Goal: Transaction & Acquisition: Purchase product/service

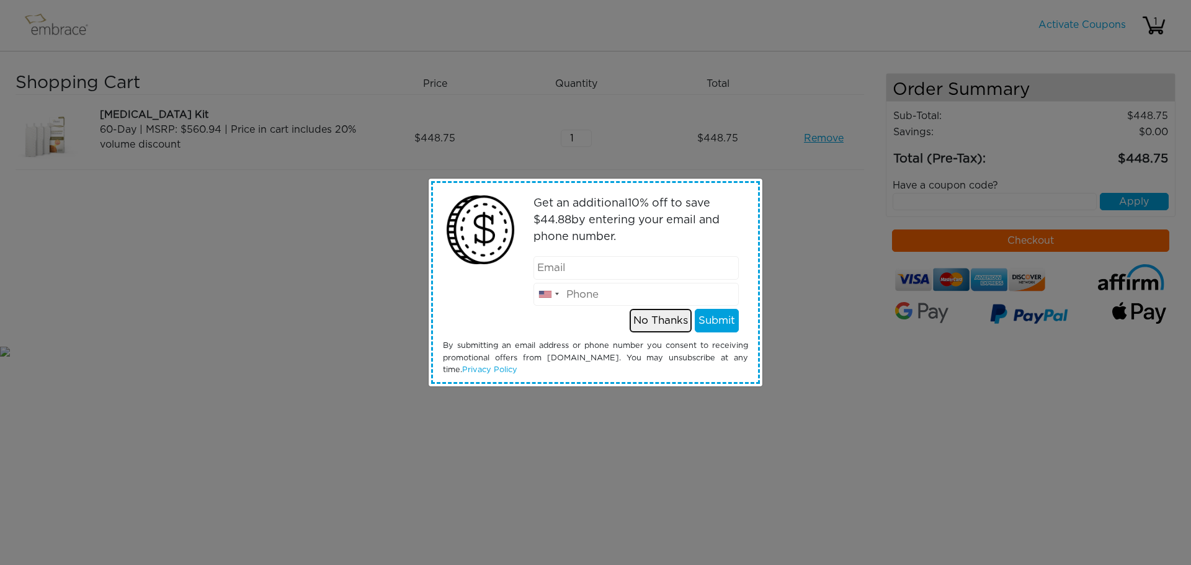
click at [654, 320] on button "No Thanks" at bounding box center [661, 321] width 62 height 24
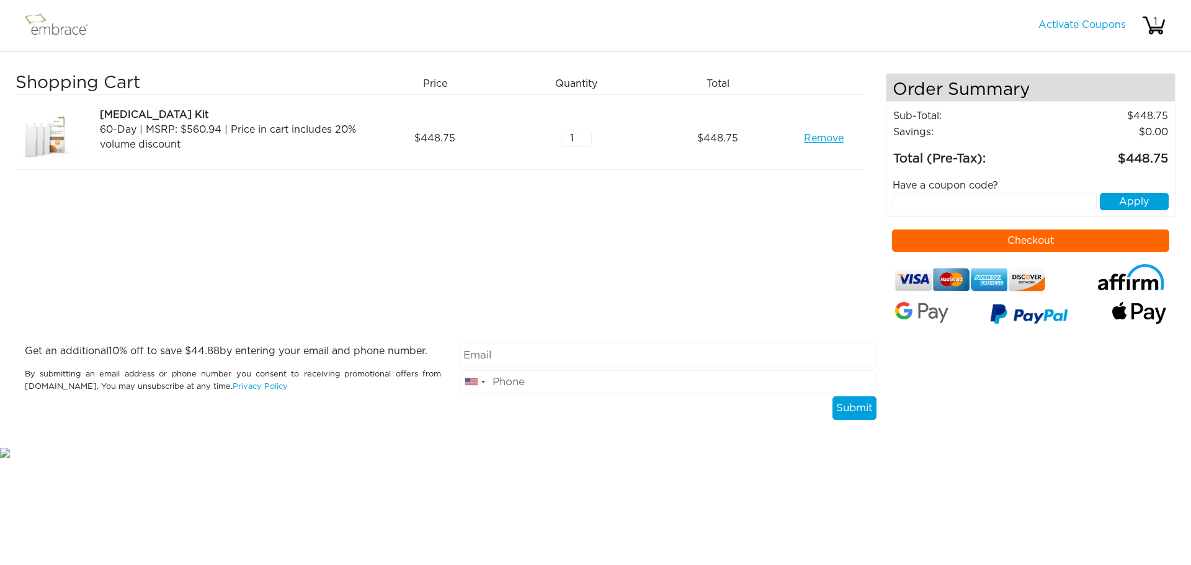
click at [56, 30] on img at bounding box center [62, 25] width 81 height 31
click at [40, 21] on img at bounding box center [62, 25] width 81 height 31
click at [1102, 26] on link "Activate Coupons" at bounding box center [1082, 25] width 87 height 10
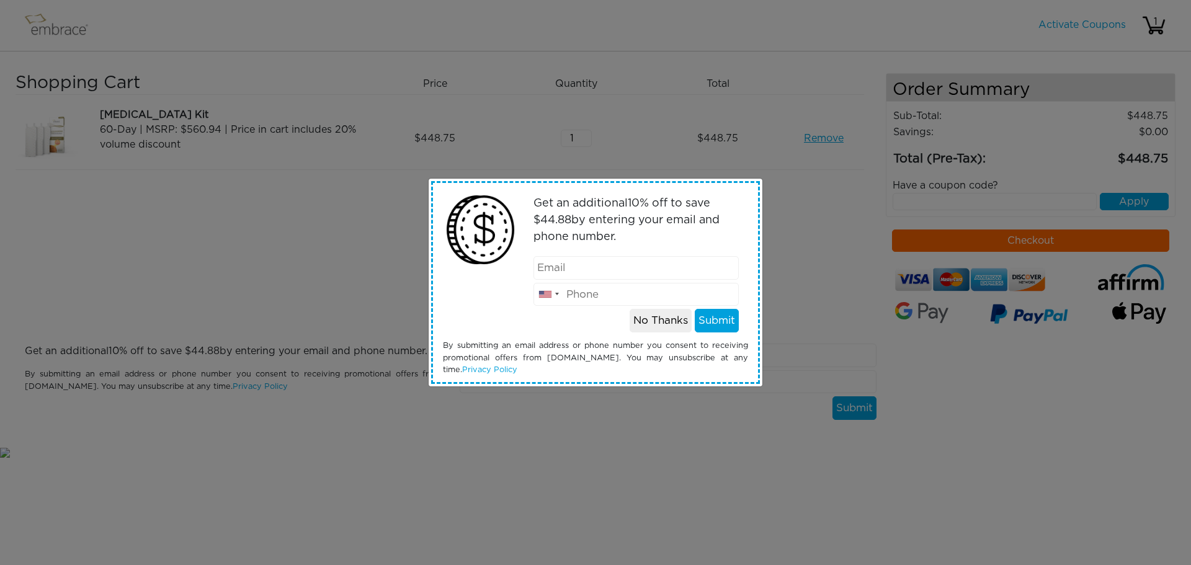
click at [457, 437] on div "Get an additional 10 % off to save $ 44.88 by entering your email and phone num…" at bounding box center [595, 282] width 1191 height 565
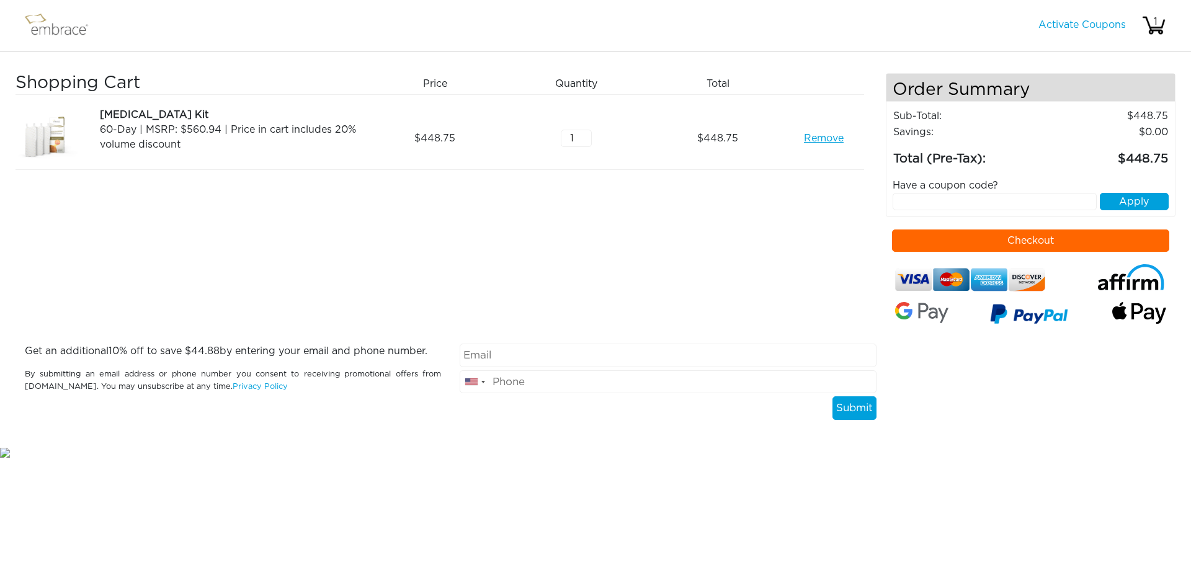
click at [38, 26] on img at bounding box center [62, 25] width 81 height 31
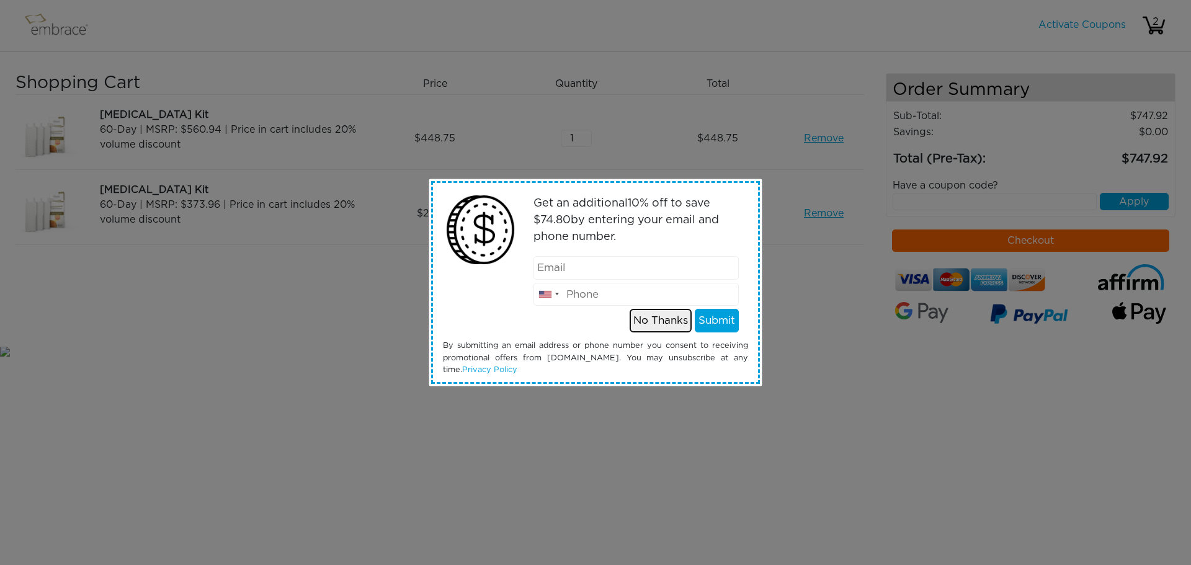
click at [667, 321] on button "No Thanks" at bounding box center [661, 321] width 62 height 24
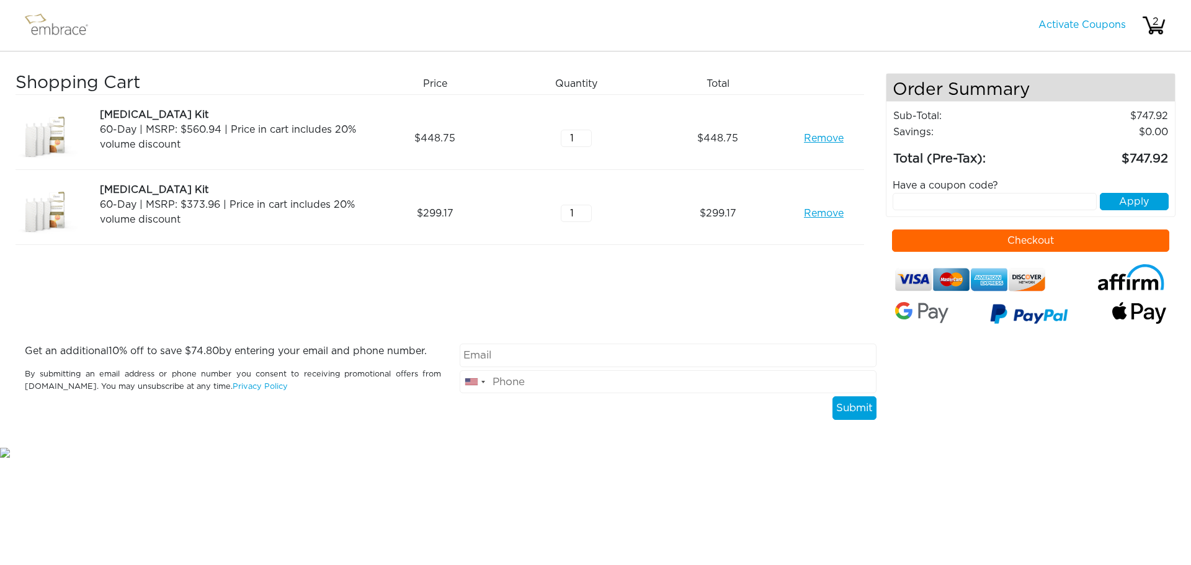
click at [1048, 239] on button "Checkout" at bounding box center [1031, 241] width 278 height 22
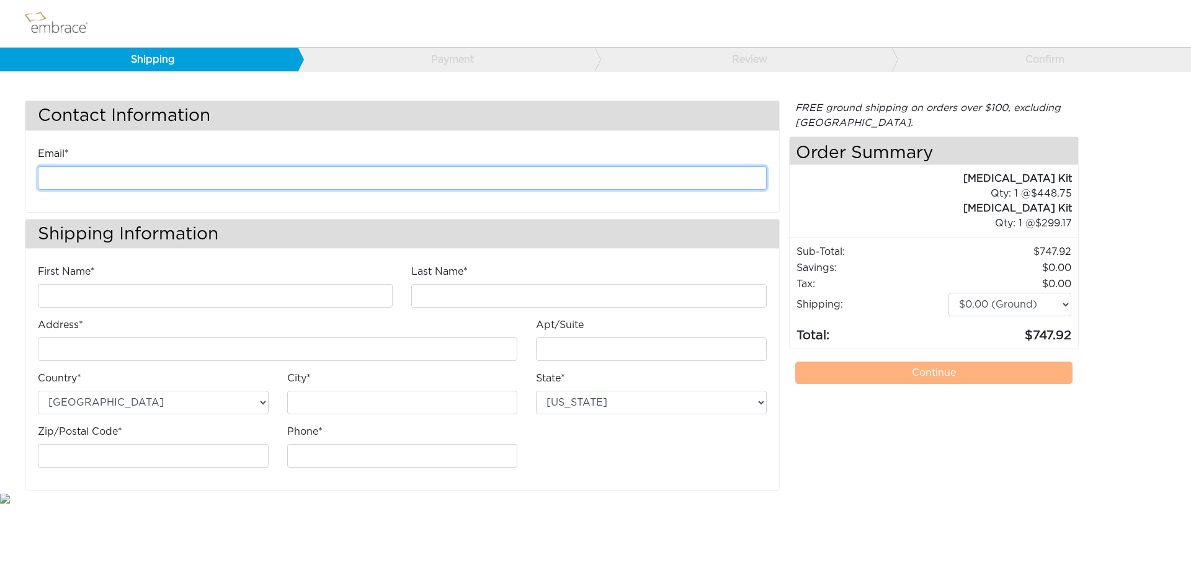
click at [132, 180] on input "email" at bounding box center [402, 178] width 729 height 24
type input "[PERSON_NAME][EMAIL_ADDRESS][DOMAIN_NAME]"
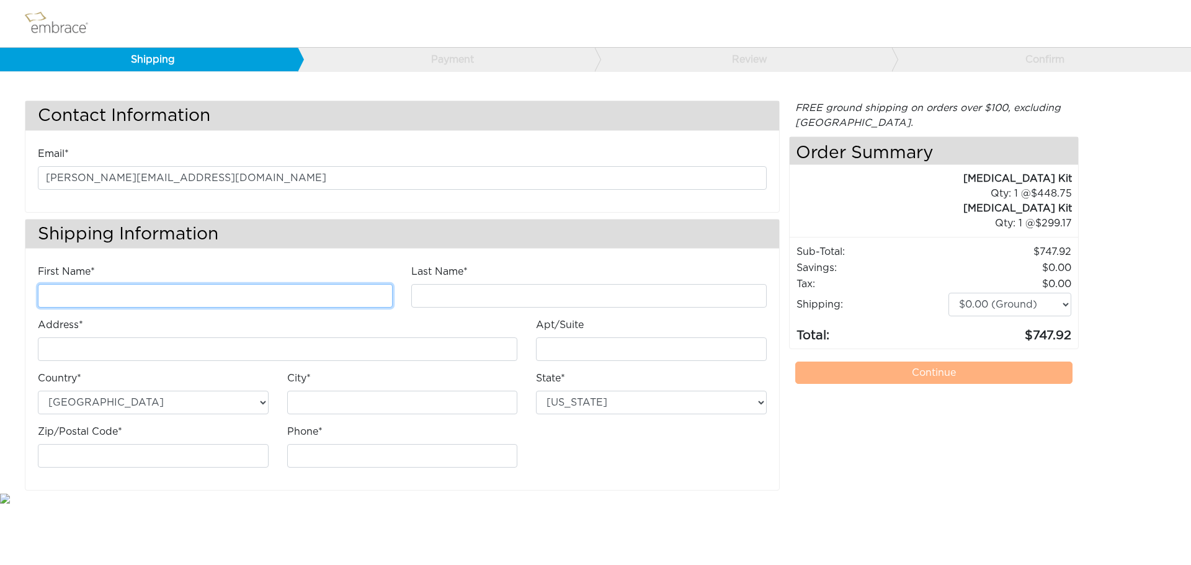
click at [146, 302] on input "First Name*" at bounding box center [215, 296] width 355 height 24
type input "Emil"
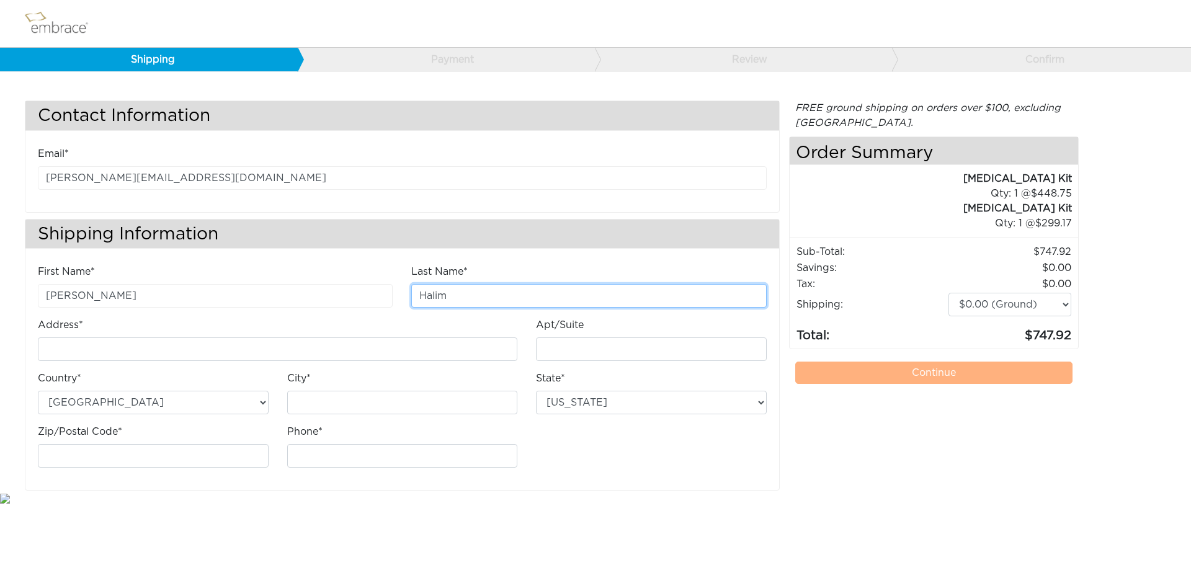
type input "Halim"
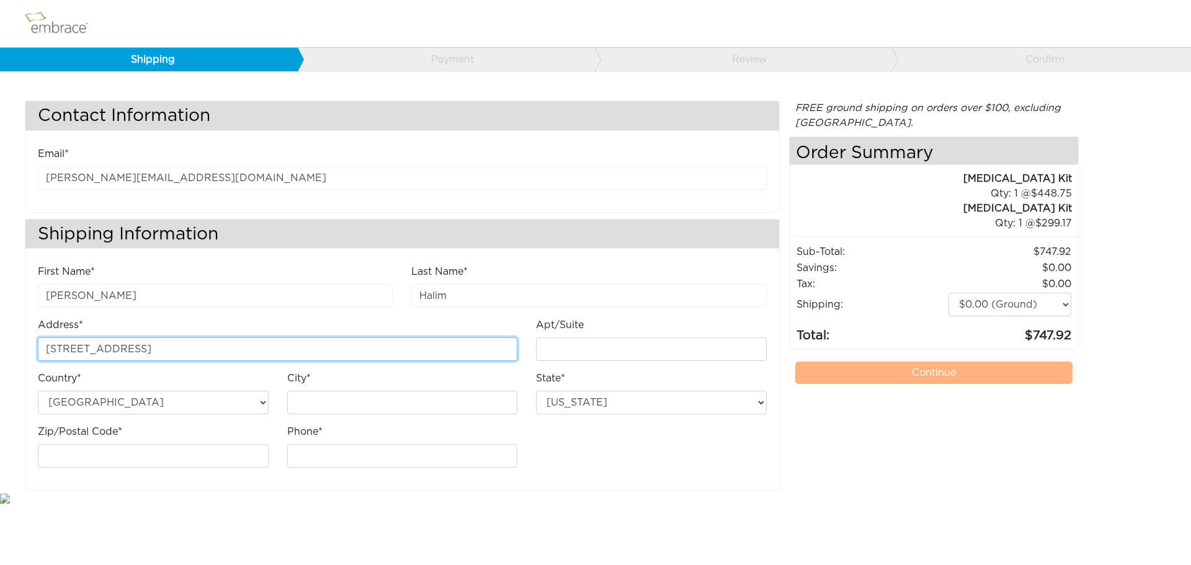
type input "[STREET_ADDRESS]"
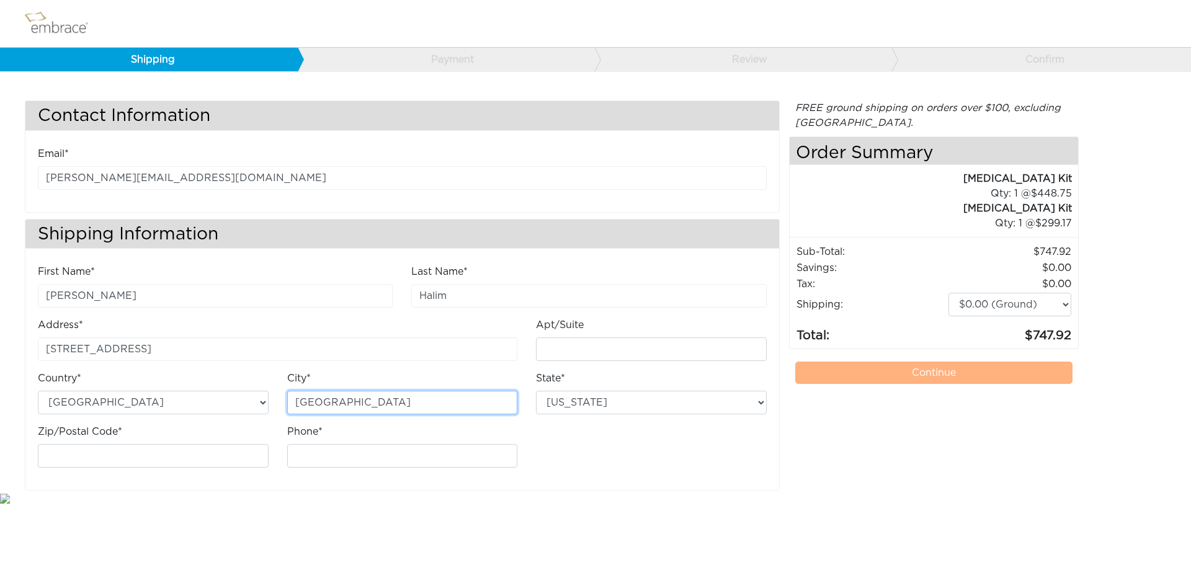
type input "[GEOGRAPHIC_DATA]"
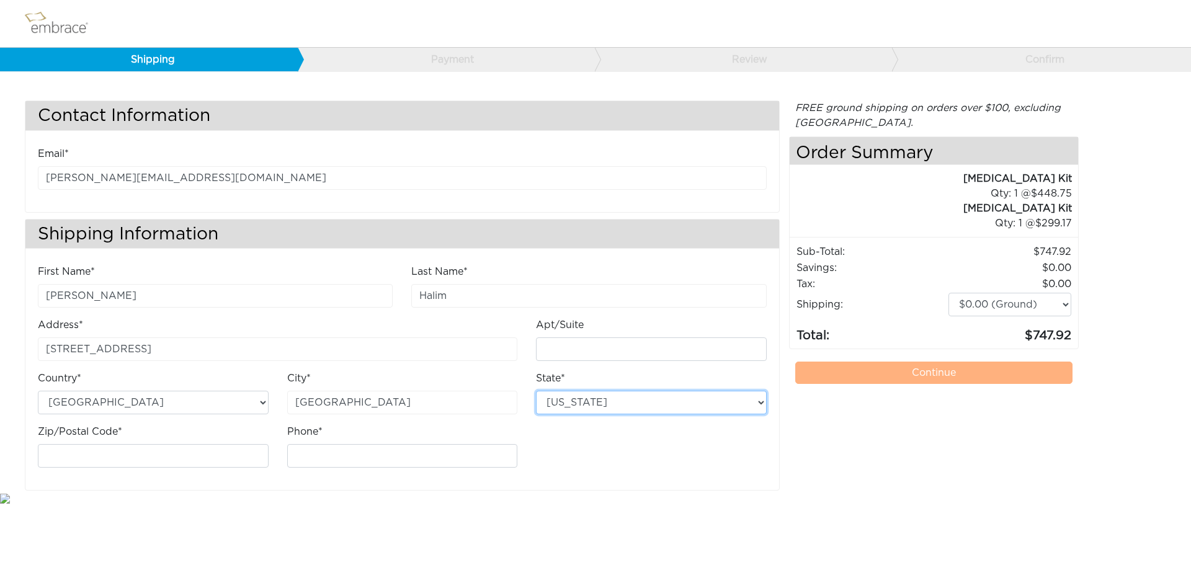
select select "CA"
type input "94401"
click at [345, 455] on input "Phone*" at bounding box center [402, 456] width 231 height 24
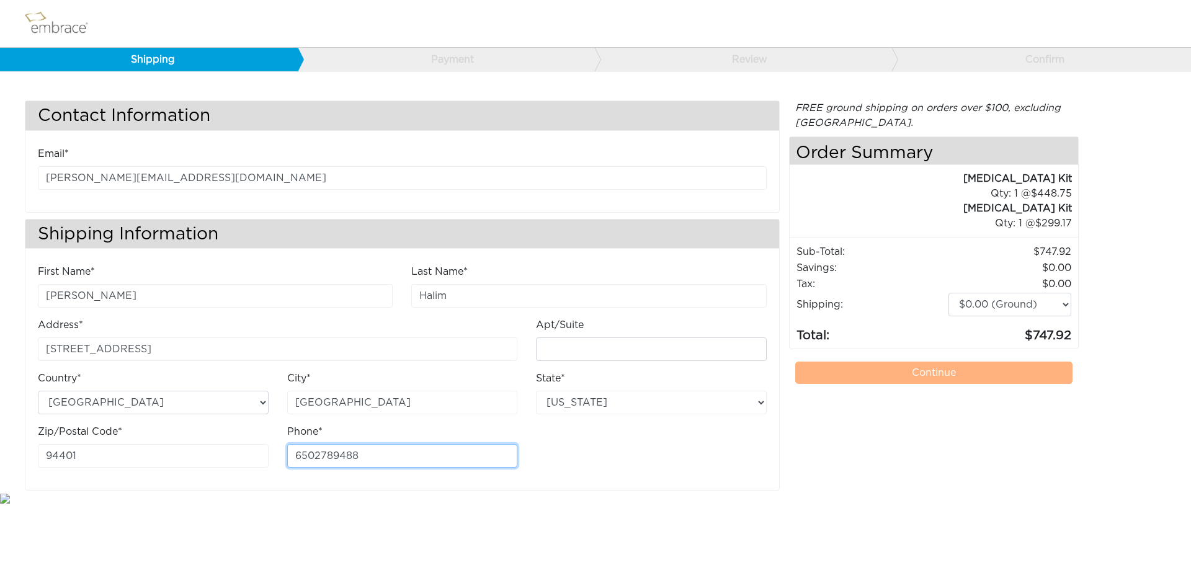
type input "6502789488"
click at [856, 421] on div "FREE ground shipping on orders over $100, excluding Australia. Any applicable i…" at bounding box center [934, 296] width 290 height 390
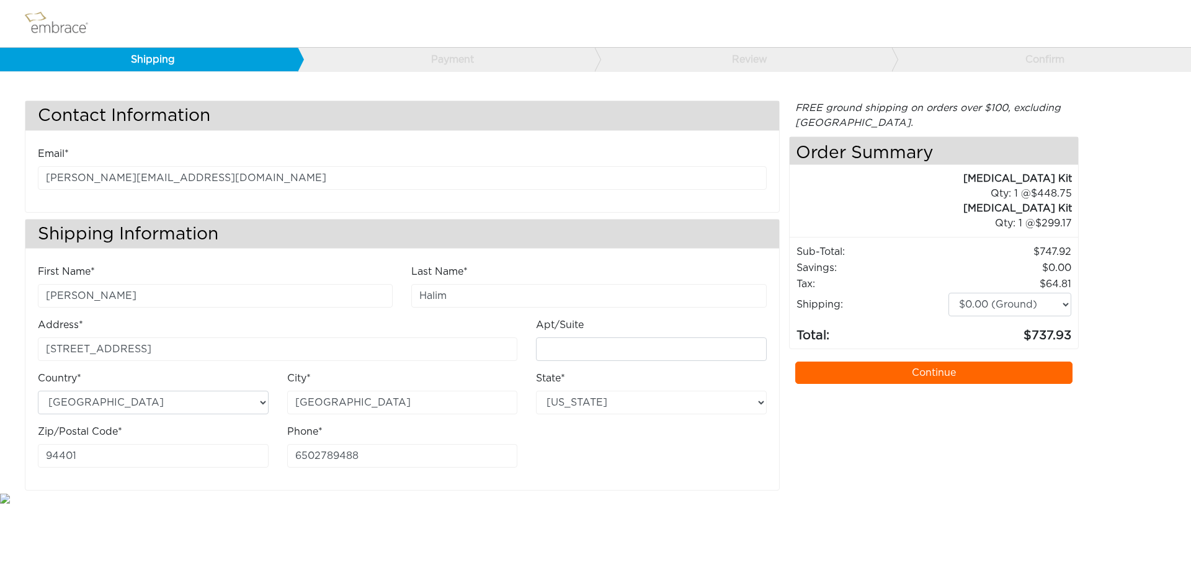
click at [935, 370] on link "Continue" at bounding box center [934, 373] width 278 height 22
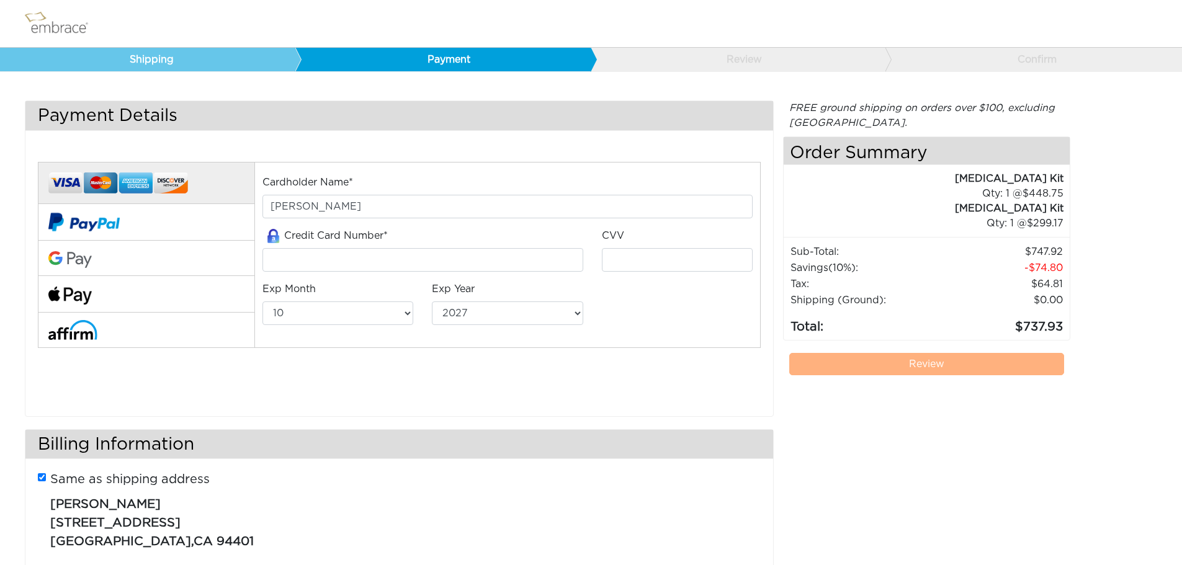
select select "10"
select select "2027"
click at [326, 257] on input "tel" at bounding box center [422, 260] width 320 height 24
type input "4688371208606687"
click at [346, 311] on select "01 02 03 04 05 06 07 08 09 10 11 12" at bounding box center [337, 314] width 151 height 24
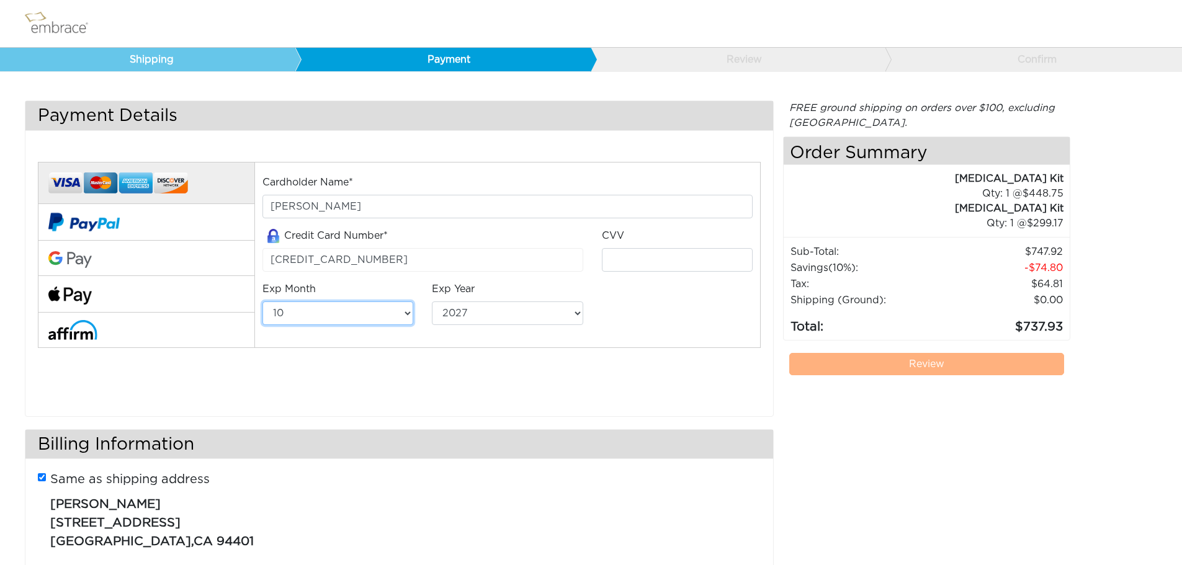
select select "12"
click at [262, 302] on select "01 02 03 04 05 06 07 08 09 10 11 12" at bounding box center [337, 314] width 151 height 24
click at [486, 312] on select "2025 2026 2027 2028 2029 2030 2031 2032 2033 2034 2035 2036 2037 2038 2039" at bounding box center [507, 314] width 151 height 24
select select "2029"
click at [432, 302] on select "2025 2026 2027 2028 2029 2030 2031 2032 2033 2034 2035 2036 2037 2038 2039" at bounding box center [507, 314] width 151 height 24
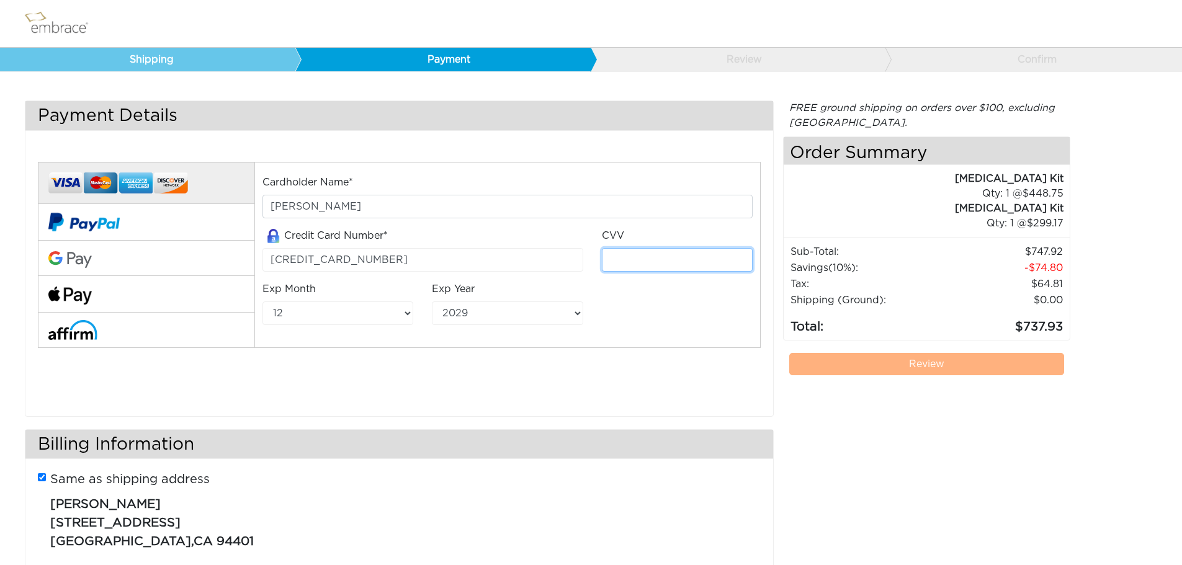
click at [639, 249] on input "tel" at bounding box center [677, 260] width 151 height 24
type input "925"
click at [602, 380] on div "Cardholder Name* Emil Halim Credit Card Number* 4688371208606687 CVV 925 Exp Mo…" at bounding box center [399, 271] width 741 height 251
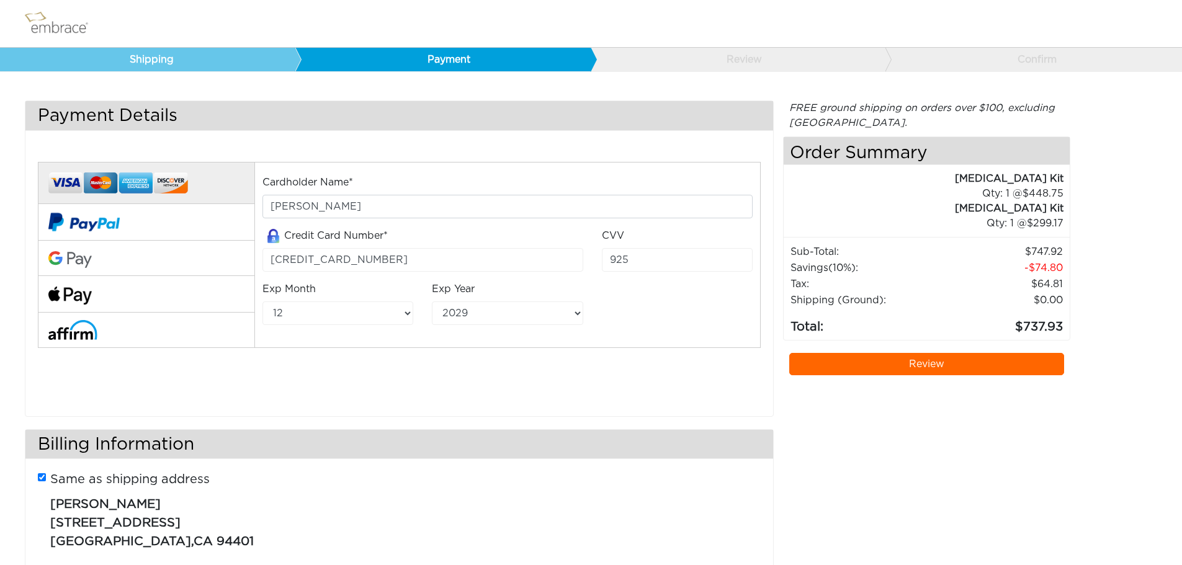
click at [900, 366] on link "Review" at bounding box center [926, 364] width 275 height 22
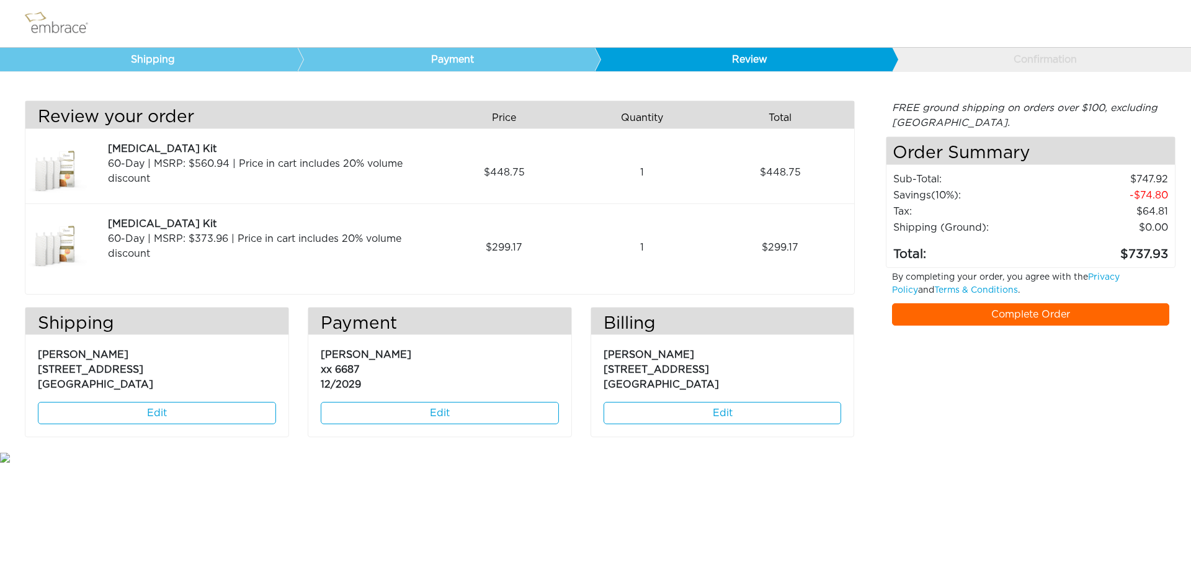
click at [1048, 316] on link "Complete Order" at bounding box center [1031, 314] width 278 height 22
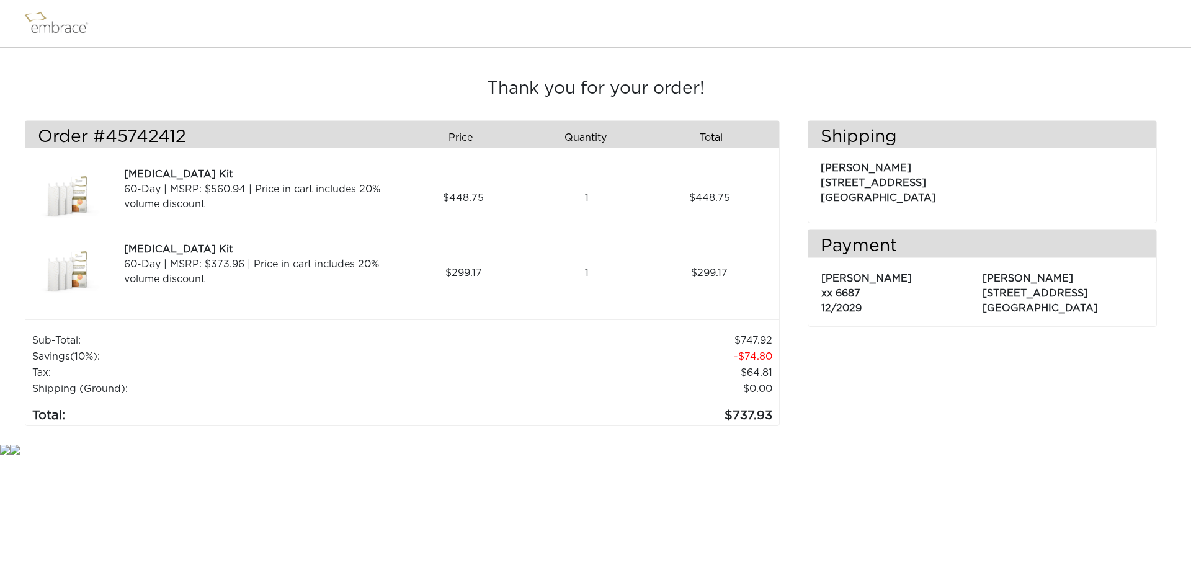
drag, startPoint x: 175, startPoint y: 457, endPoint x: 182, endPoint y: 444, distance: 14.7
click at [175, 457] on html "Thank you for your order! Order #45742412 Price Quantity Qty Total Tummy Tuck K…" at bounding box center [595, 228] width 1191 height 457
click at [634, 434] on div "Thank you for your order! Order #45742412 Price Quantity Qty Total Tummy Tuck K…" at bounding box center [596, 260] width 1160 height 363
click at [127, 434] on div "Thank you for your order! Order #45742412 Price Quantity Qty Total Tummy Tuck K…" at bounding box center [596, 260] width 1160 height 363
click at [745, 413] on td "737.93" at bounding box center [606, 411] width 334 height 29
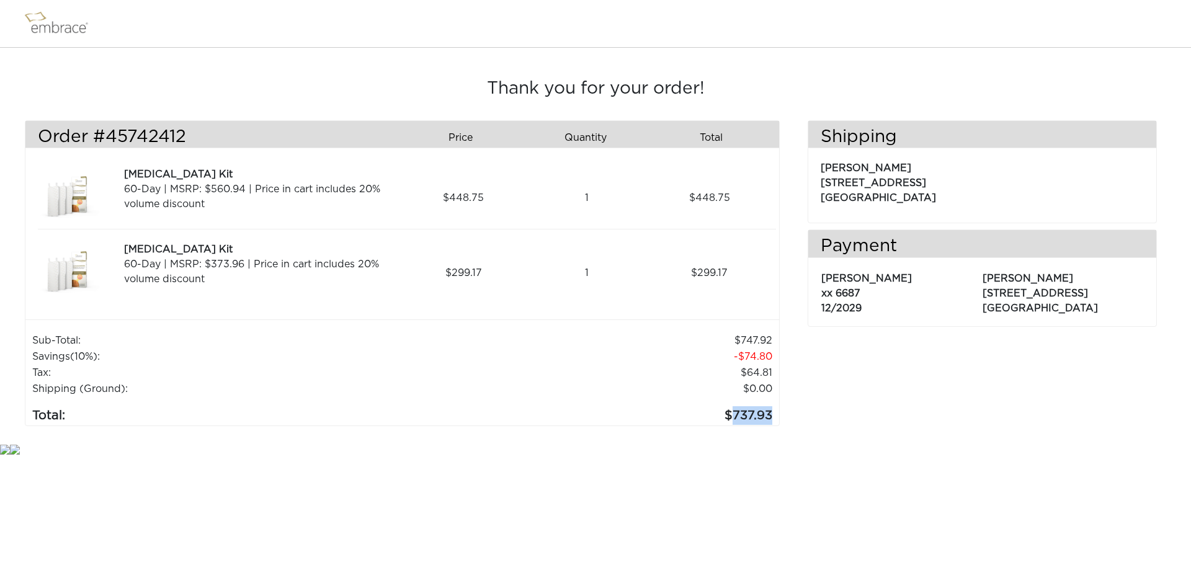
click at [745, 413] on td "737.93" at bounding box center [606, 411] width 334 height 29
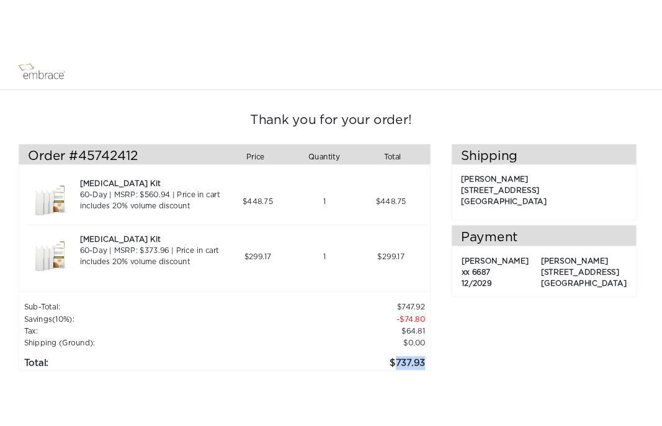
scroll to position [30, 0]
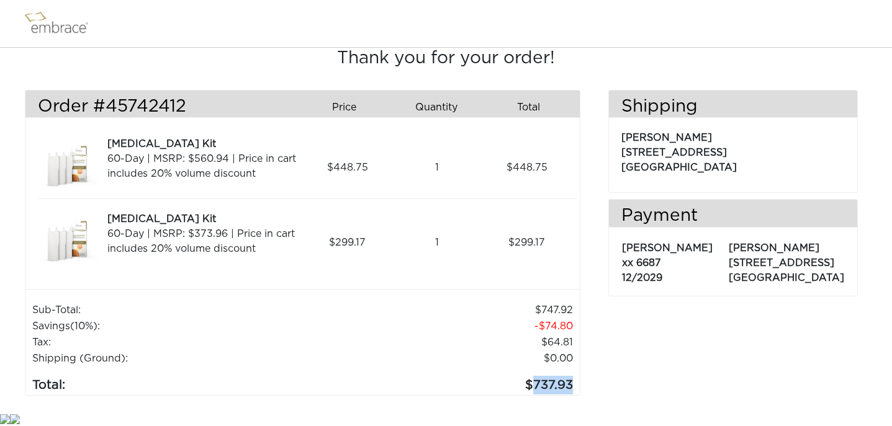
copy td "737.93"
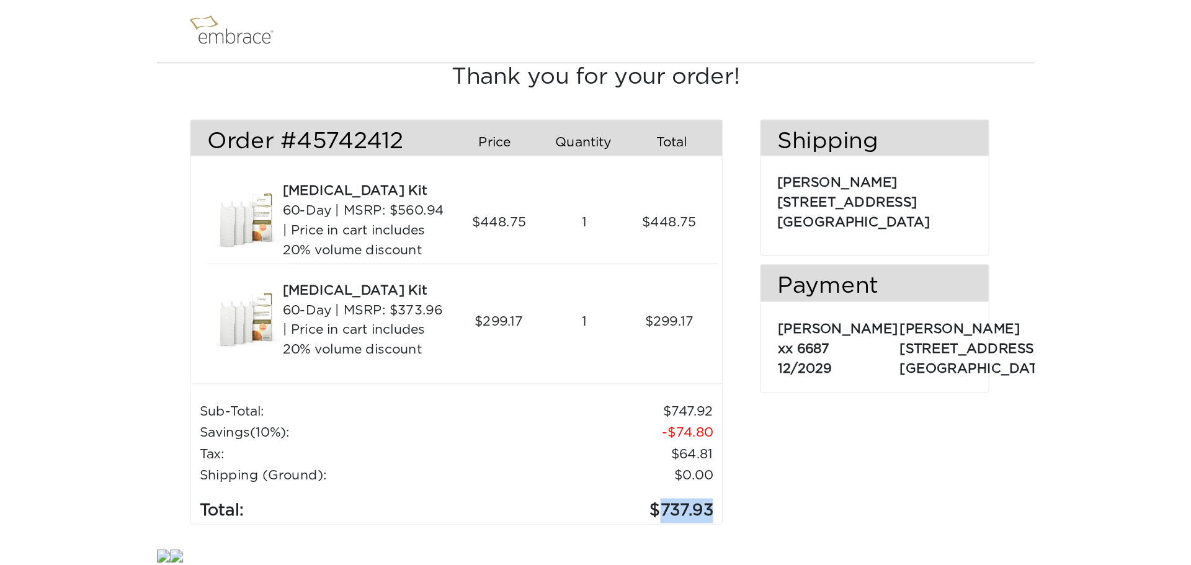
scroll to position [0, 0]
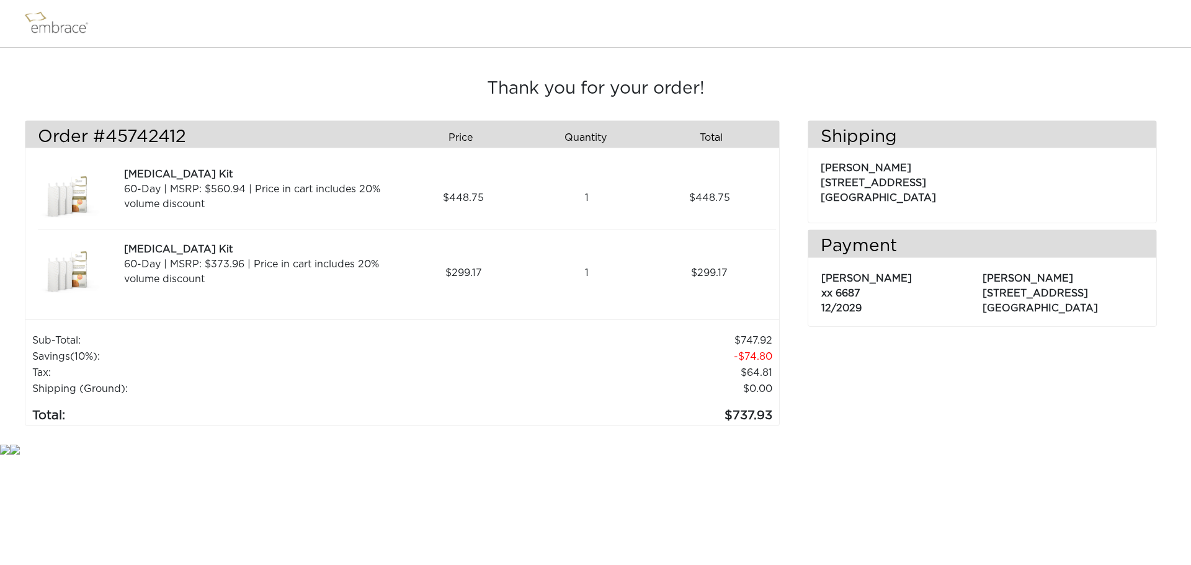
click at [671, 457] on html "Thank you for your order! Order #45742412 Price Quantity Qty Total Tummy Tuck K…" at bounding box center [595, 228] width 1191 height 457
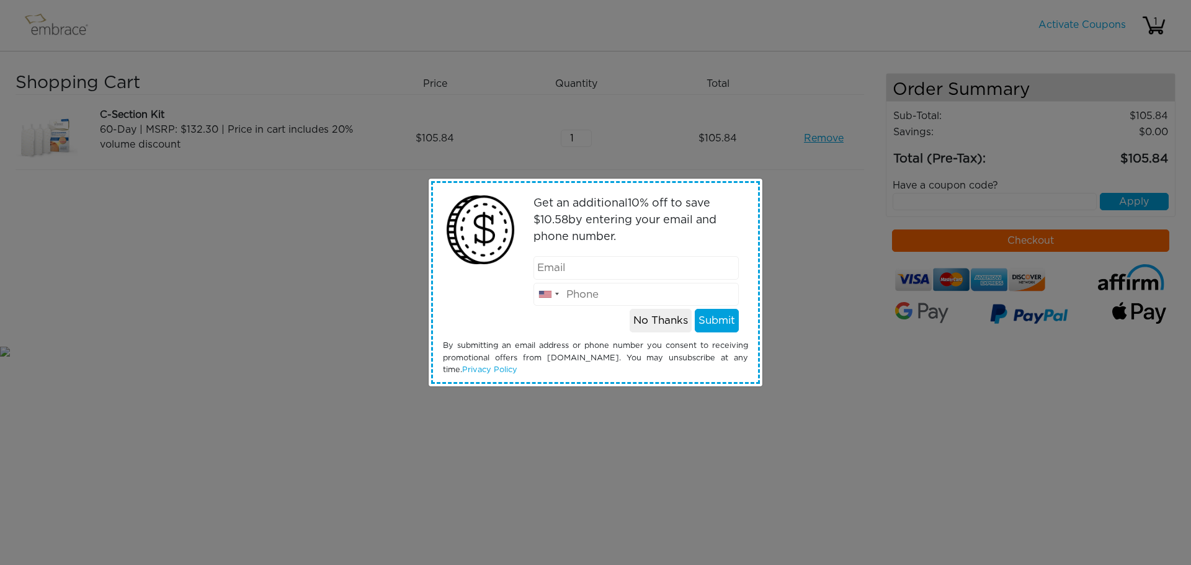
click at [256, 357] on div "Get an additional 10 % off to save $ 10.58 by entering your email and phone num…" at bounding box center [595, 282] width 1191 height 565
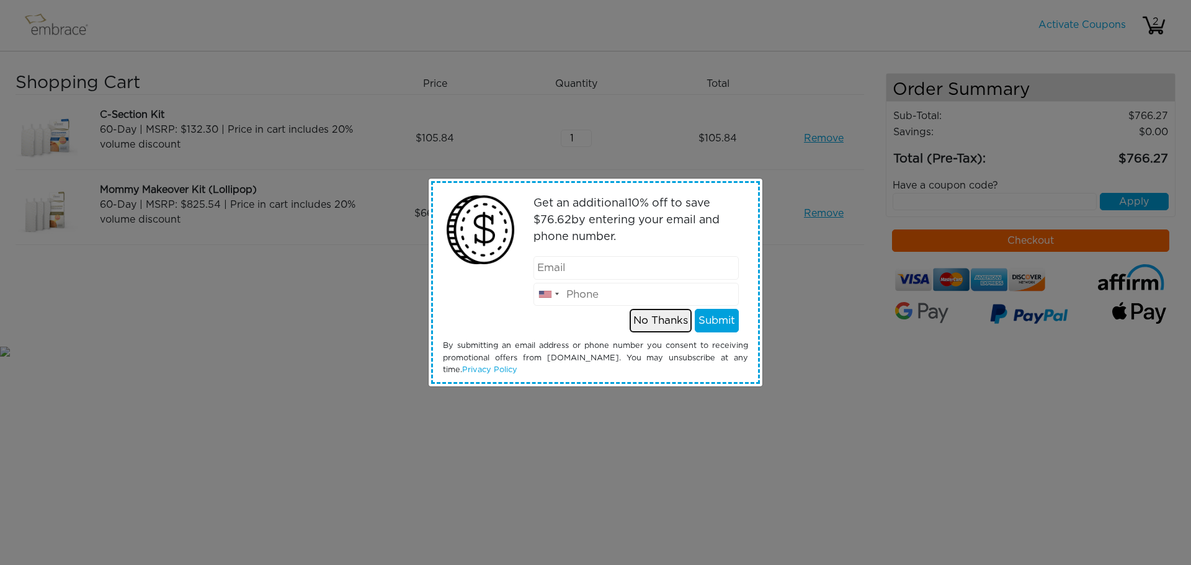
click at [679, 323] on button "No Thanks" at bounding box center [661, 321] width 62 height 24
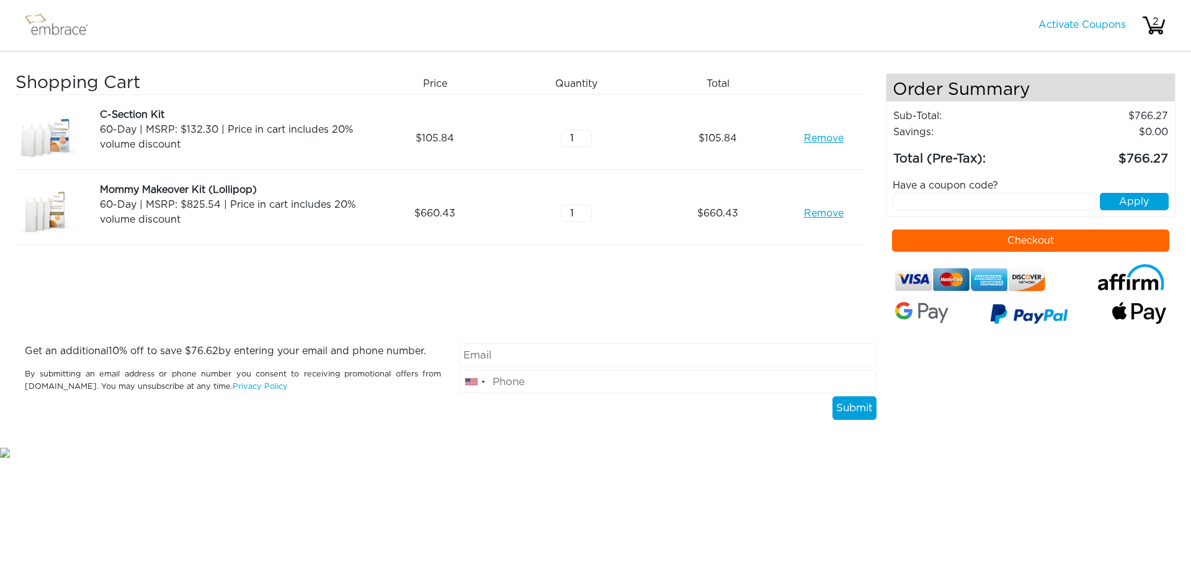
click at [1047, 239] on button "Checkout" at bounding box center [1031, 241] width 278 height 22
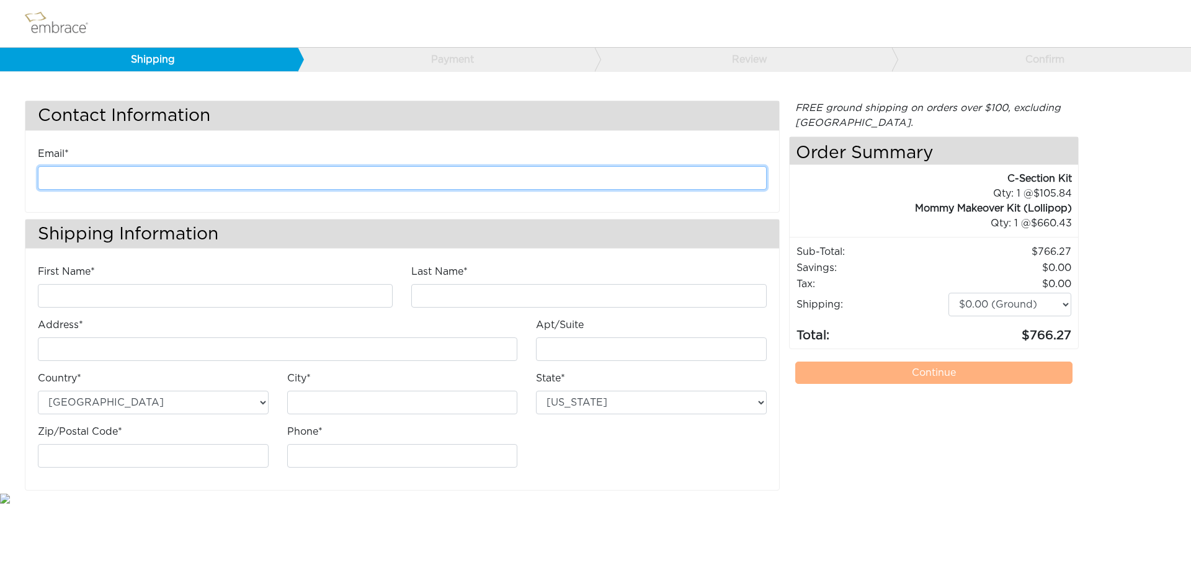
click at [115, 178] on input "email" at bounding box center [402, 178] width 729 height 24
click at [127, 179] on input "emilhalim" at bounding box center [402, 178] width 729 height 24
type input "emilhalim@hotmail.com"
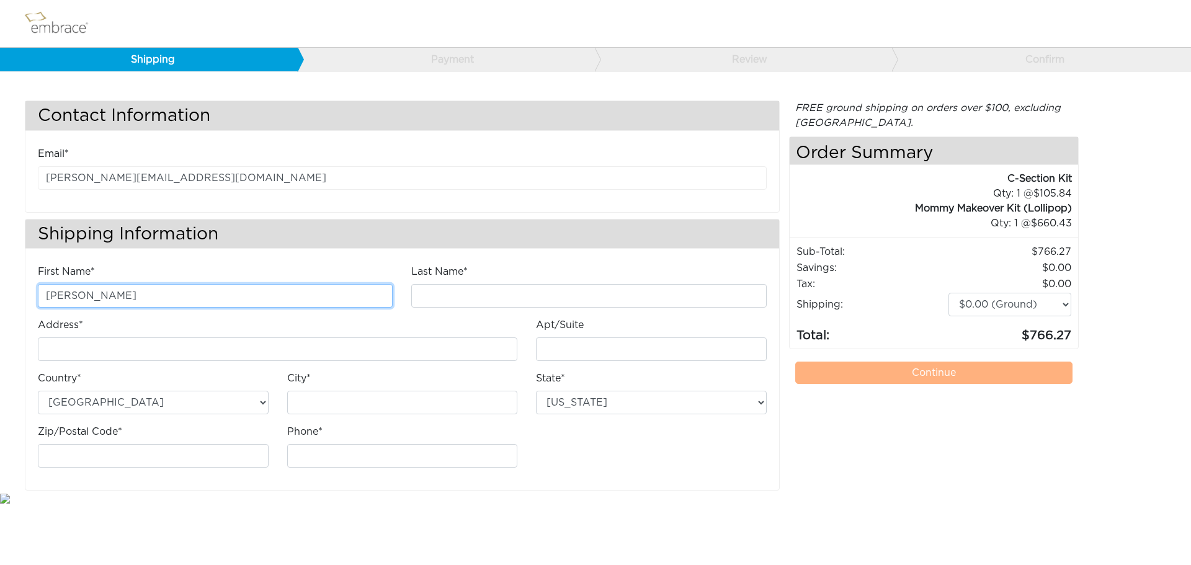
type input "Emil"
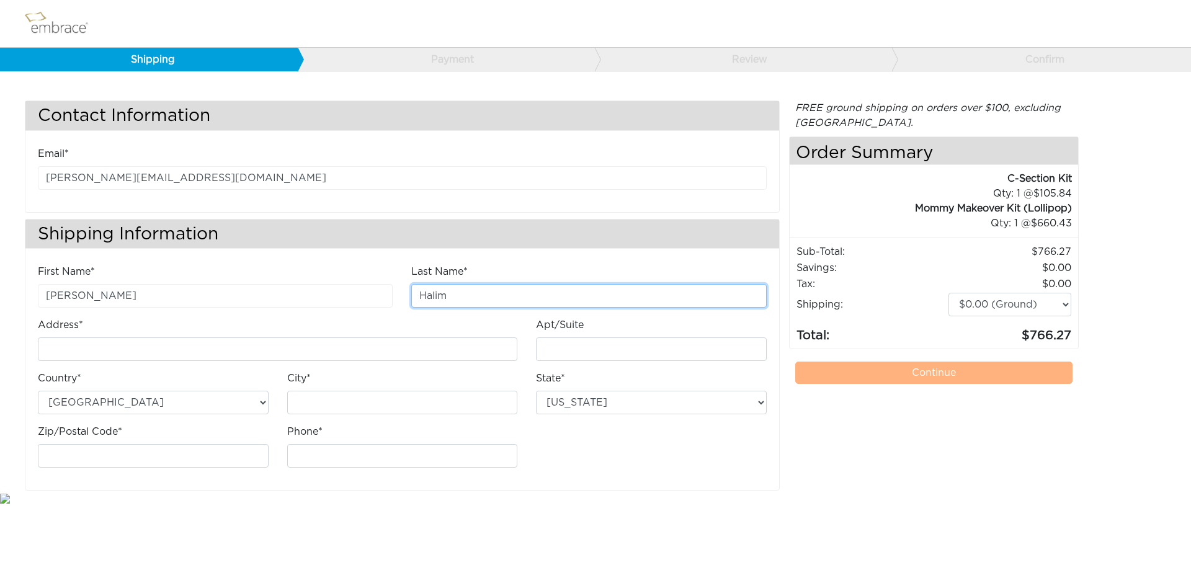
type input "Halim"
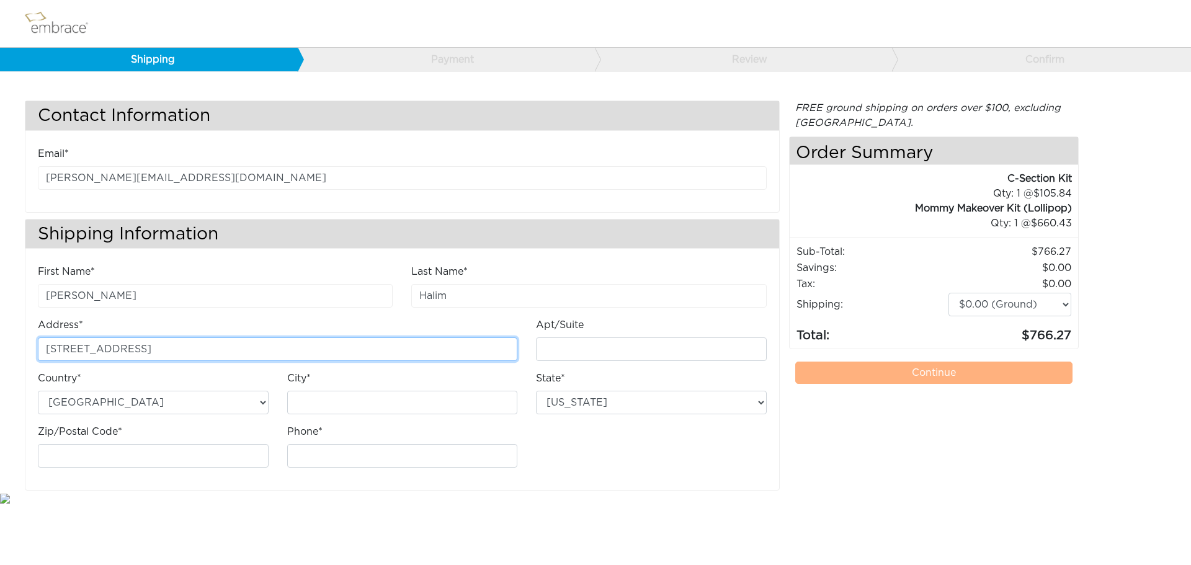
type input "431 State St"
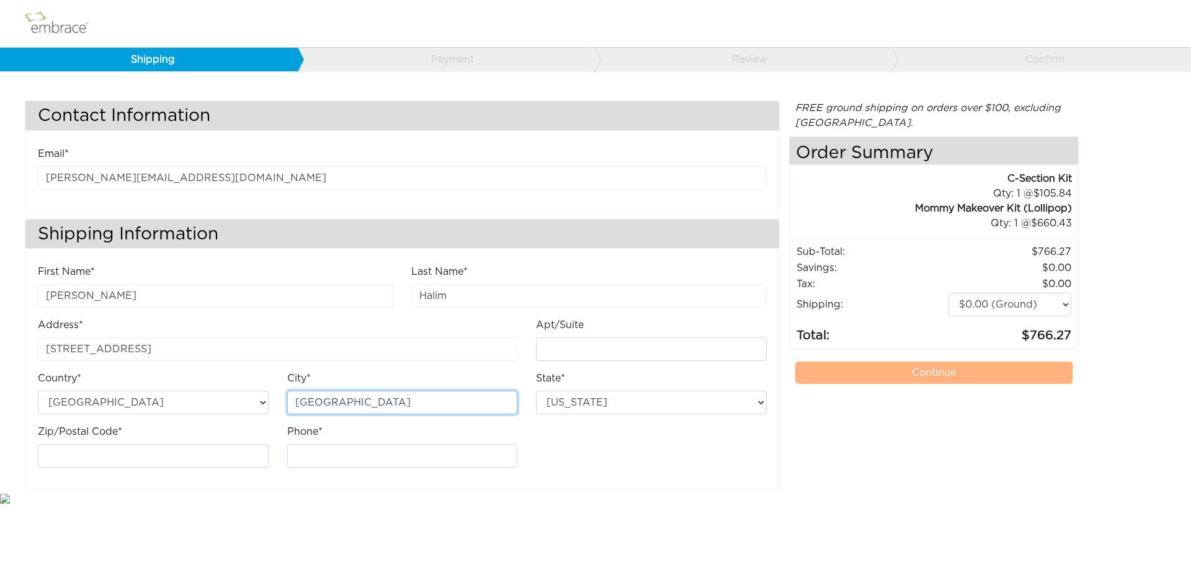
type input "San mateo"
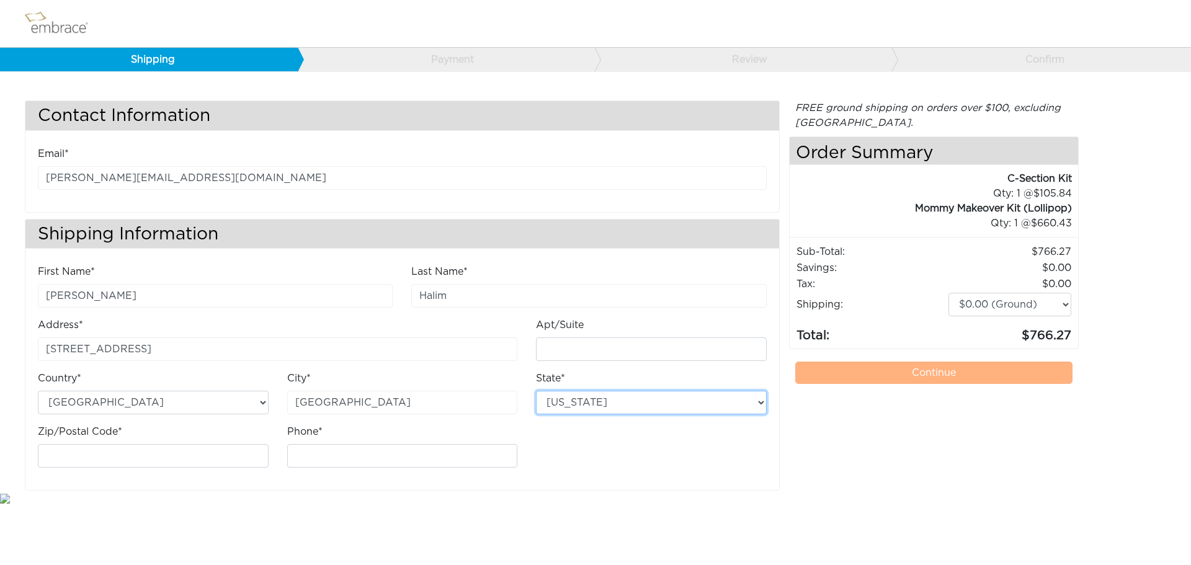
select select "CA"
type input "94401"
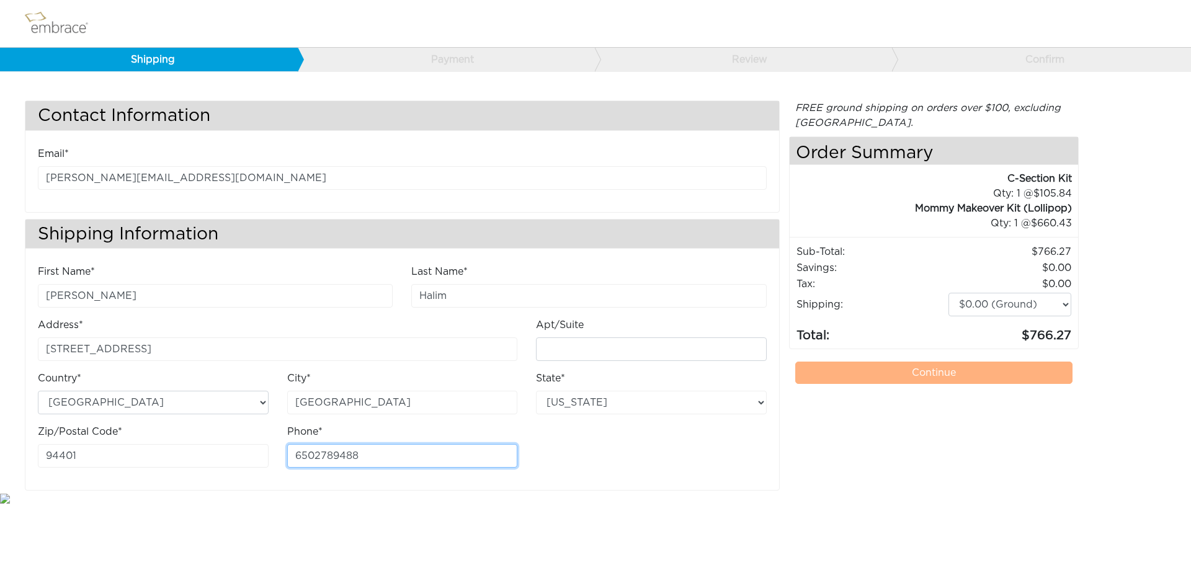
type input "6502789488"
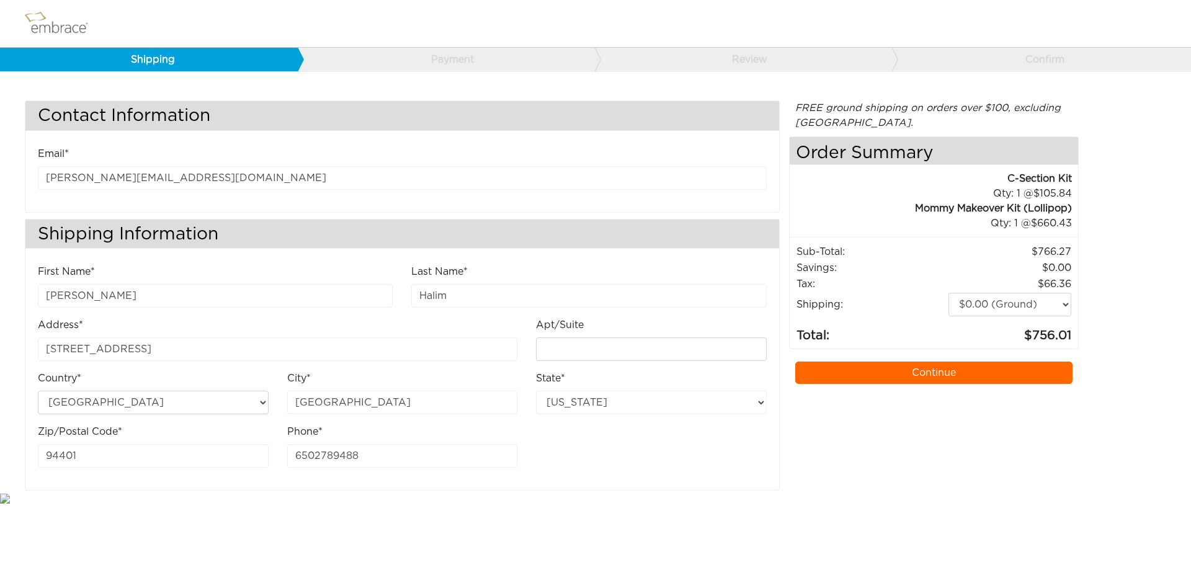
click at [915, 377] on link "Continue" at bounding box center [934, 373] width 278 height 22
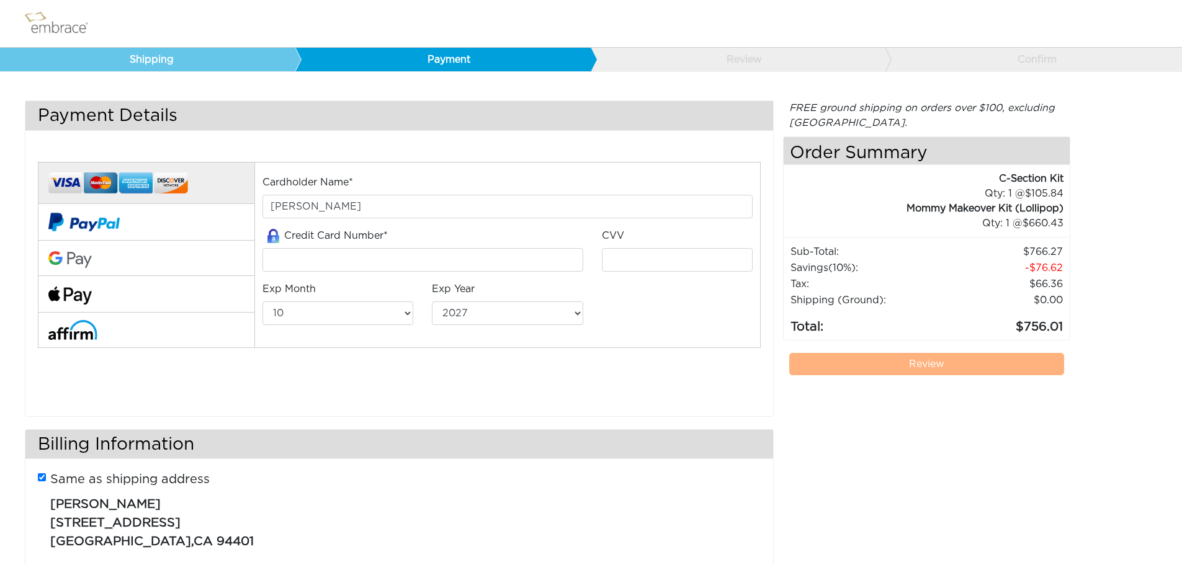
select select "10"
select select "2027"
click at [393, 257] on input "tel" at bounding box center [422, 260] width 320 height 24
click at [352, 264] on input "tel" at bounding box center [422, 260] width 320 height 24
type input "4"
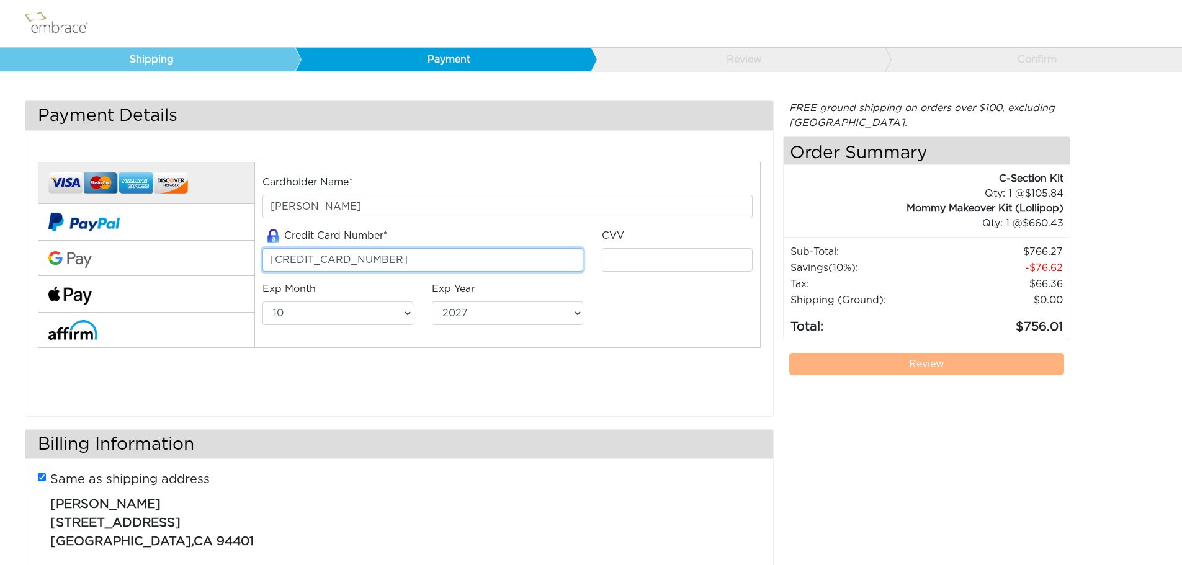
type input "4688371208606687"
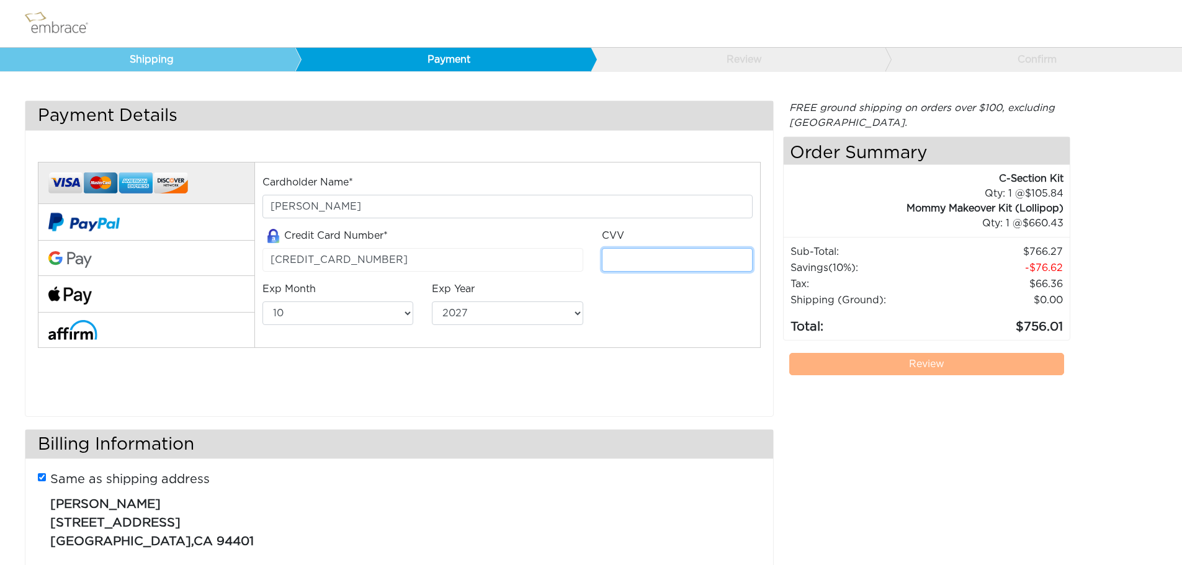
click at [615, 262] on input "tel" at bounding box center [677, 260] width 151 height 24
type input "925"
click at [372, 311] on select "01 02 03 04 05 06 07 08 09 10 11 12" at bounding box center [337, 314] width 151 height 24
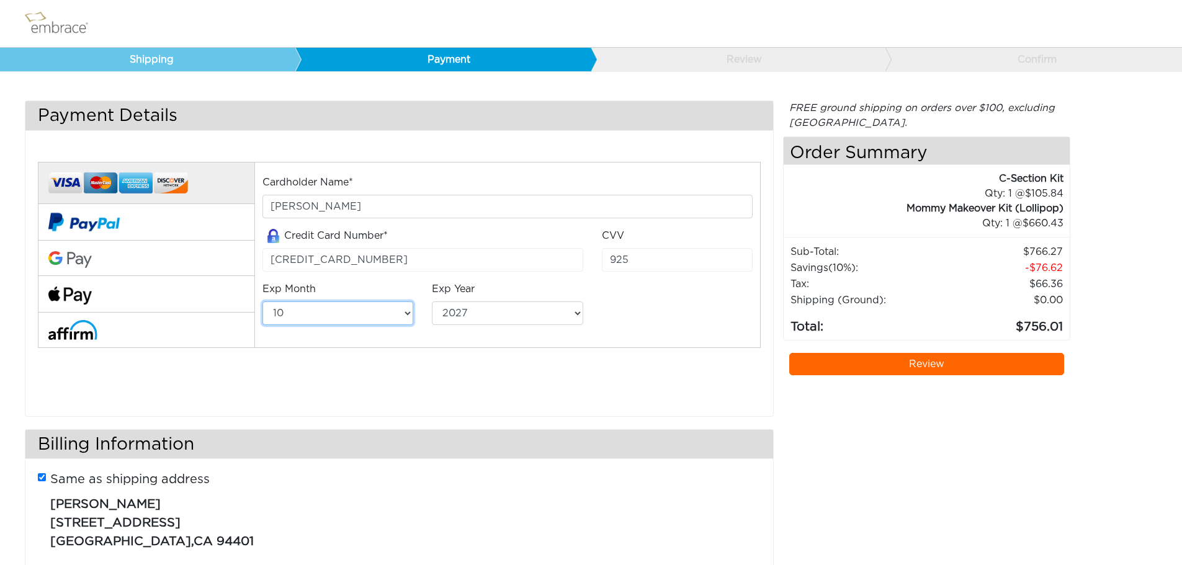
select select "12"
click at [262, 302] on select "01 02 03 04 05 06 07 08 09 10 11 12" at bounding box center [337, 314] width 151 height 24
click at [501, 317] on select "2025 2026 2027 2028 2029 2030 2031 2032 2033 2034 2035 2036 2037 2038 2039" at bounding box center [507, 314] width 151 height 24
select select "2029"
click at [432, 302] on select "2025 2026 2027 2028 2029 2030 2031 2032 2033 2034 2035 2036 2037 2038 2039" at bounding box center [507, 314] width 151 height 24
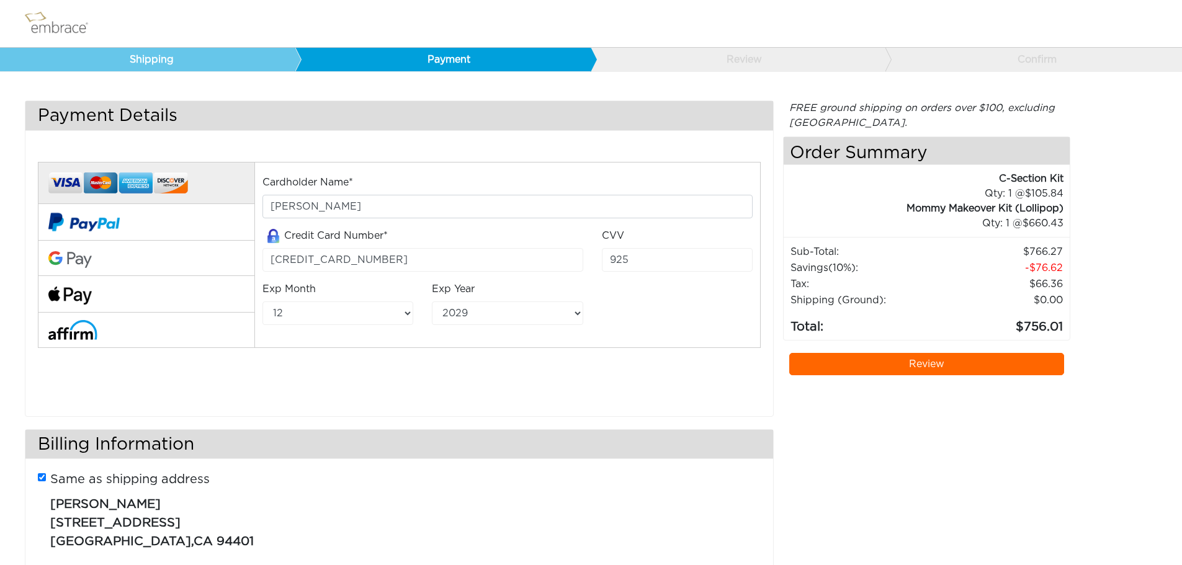
click at [884, 363] on link "Review" at bounding box center [926, 364] width 275 height 22
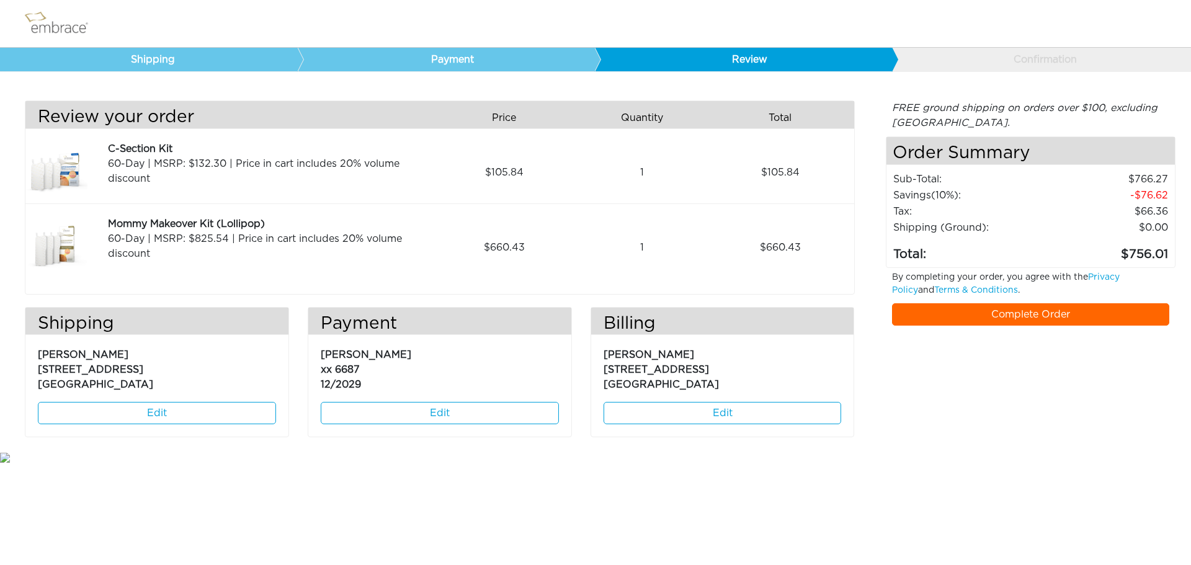
click at [1035, 315] on link "Complete Order" at bounding box center [1031, 314] width 278 height 22
